Goal: Information Seeking & Learning: Learn about a topic

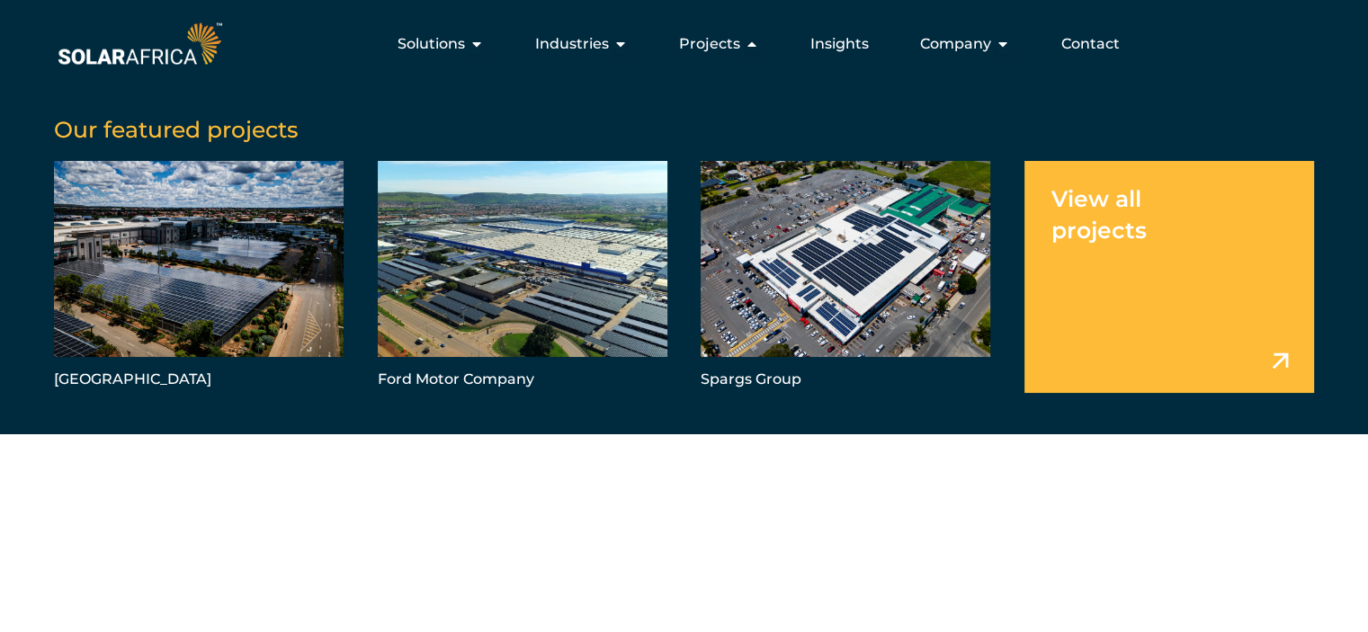
click at [1250, 294] on link "Menu" at bounding box center [1170, 277] width 290 height 232
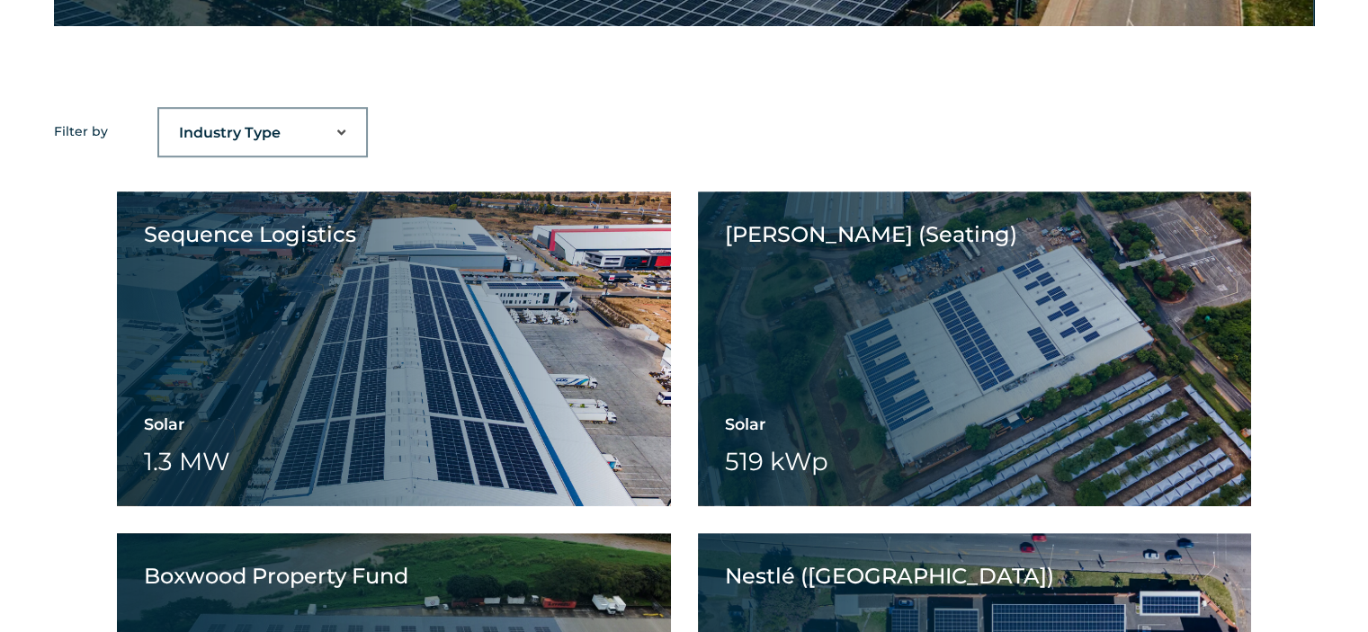
click at [283, 135] on select "Industry Type Agriculture Automotive Corporate Parks FMCG Food Processing Hospi…" at bounding box center [262, 133] width 207 height 36
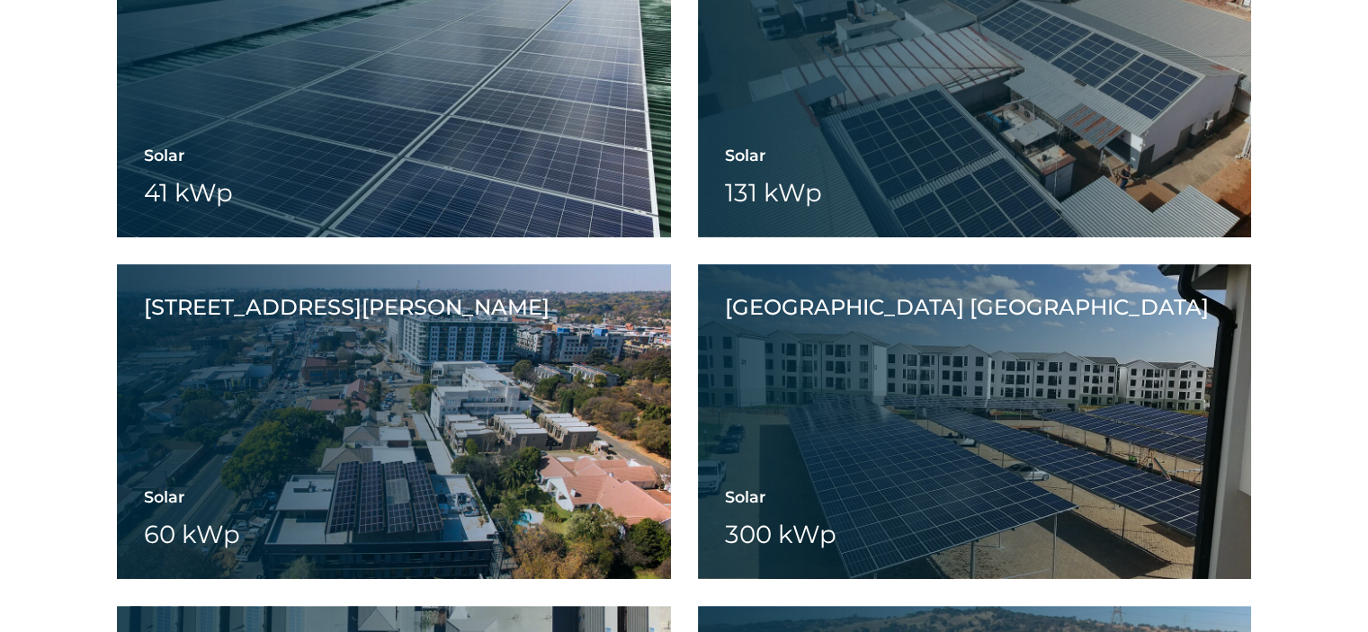
scroll to position [15494, 0]
